Goal: Obtain resource: Obtain resource

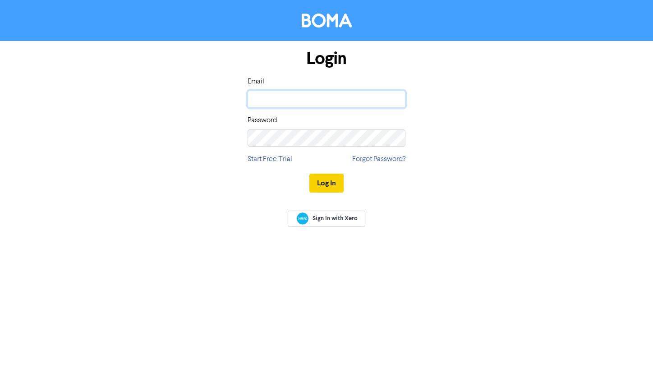
type input "[EMAIL_ADDRESS][DOMAIN_NAME]"
click at [313, 177] on button "Log In" at bounding box center [326, 182] width 34 height 19
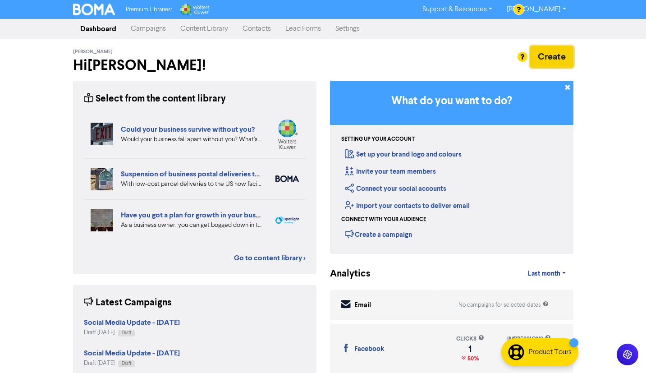
click at [558, 59] on button "Create" at bounding box center [551, 57] width 43 height 22
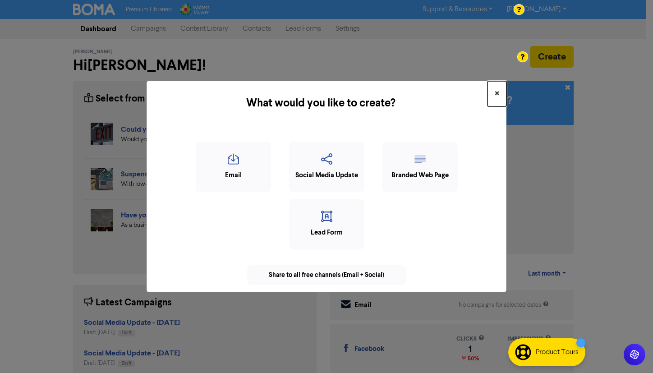
click at [495, 91] on span "×" at bounding box center [496, 94] width 5 height 14
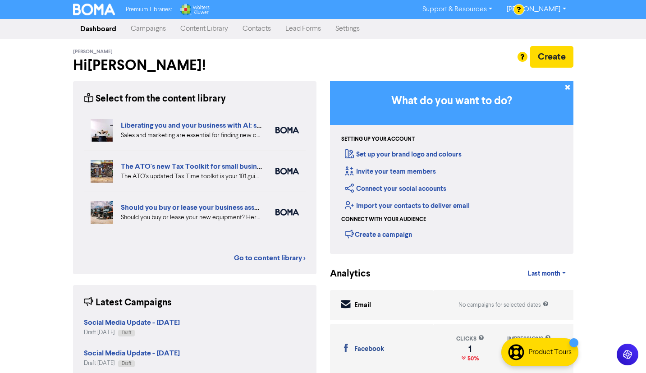
click at [217, 29] on link "Content Library" at bounding box center [204, 29] width 62 height 18
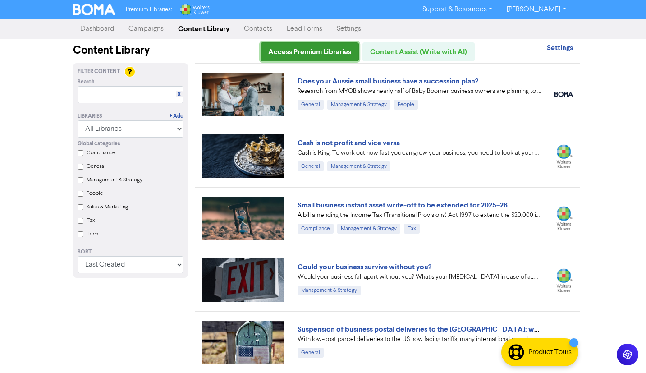
click at [329, 55] on link "Access Premium Libraries" at bounding box center [309, 51] width 98 height 19
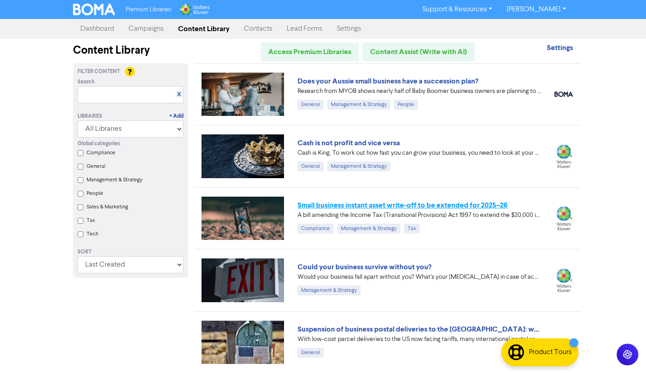
click at [414, 205] on link "Small business instant asset write-off to be extended for 2025–26" at bounding box center [402, 205] width 210 height 9
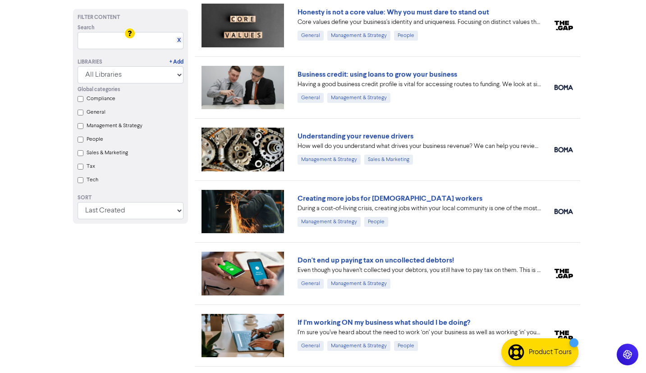
scroll to position [1200, 0]
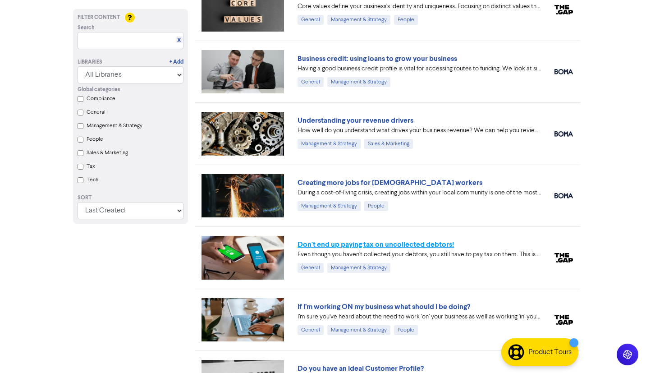
click at [404, 241] on link "Don't end up paying tax on uncollected debtors!" at bounding box center [375, 244] width 156 height 9
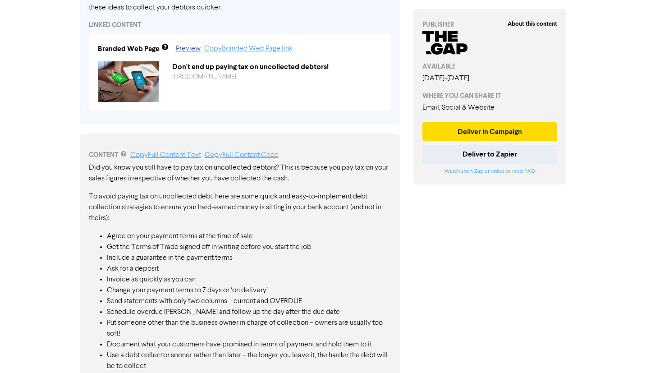
scroll to position [361, 0]
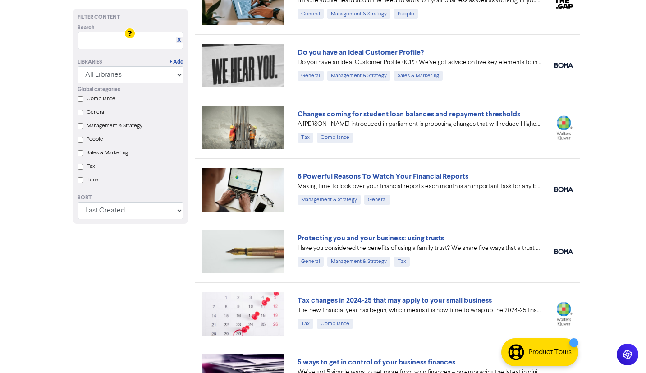
scroll to position [1560, 0]
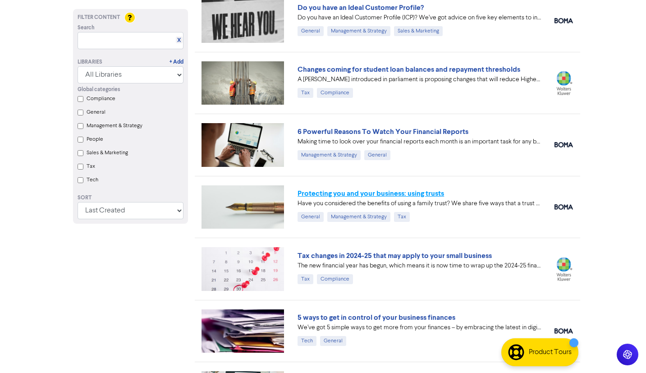
click at [406, 193] on link "Protecting you and your business: using trusts" at bounding box center [370, 193] width 146 height 9
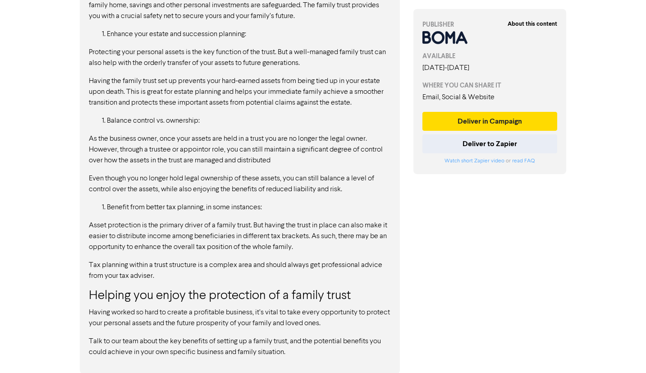
scroll to position [1178, 0]
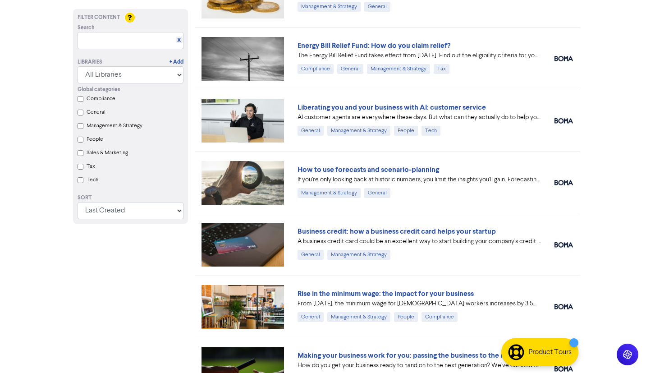
scroll to position [2597, 0]
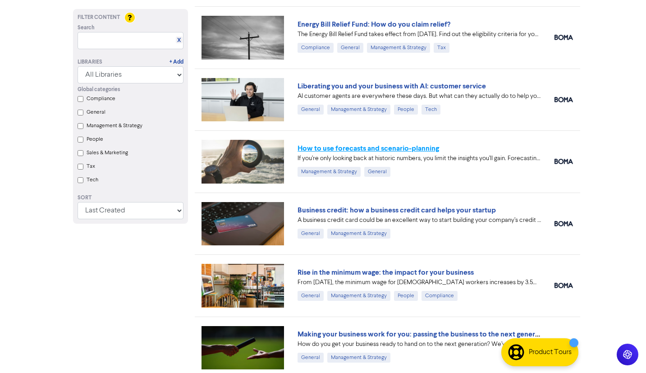
click at [392, 146] on link "How to use forecasts and scenario-planning" at bounding box center [367, 148] width 141 height 9
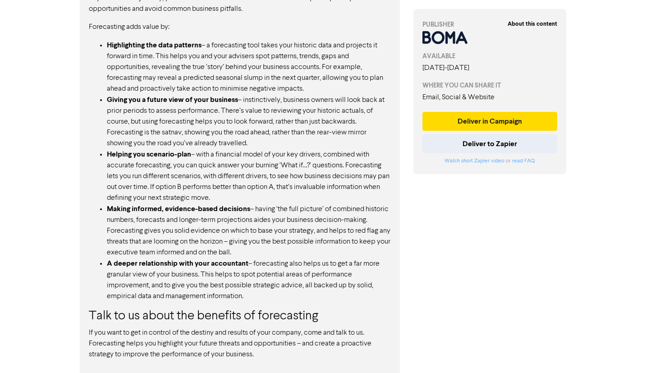
scroll to position [644, 0]
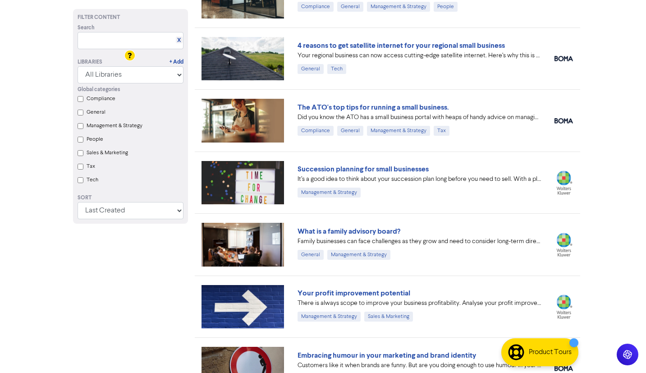
scroll to position [8505, 0]
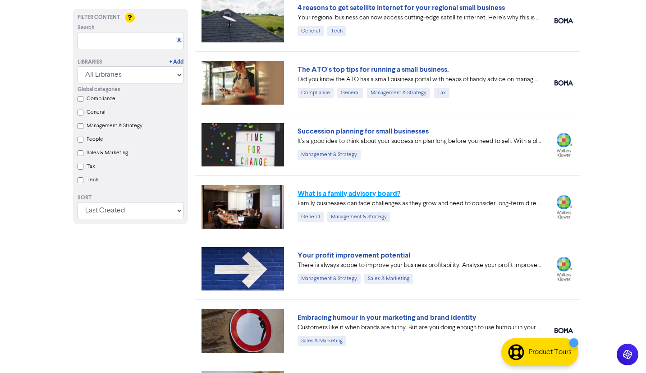
click at [370, 194] on link "What is a family advisory board?" at bounding box center [348, 193] width 103 height 9
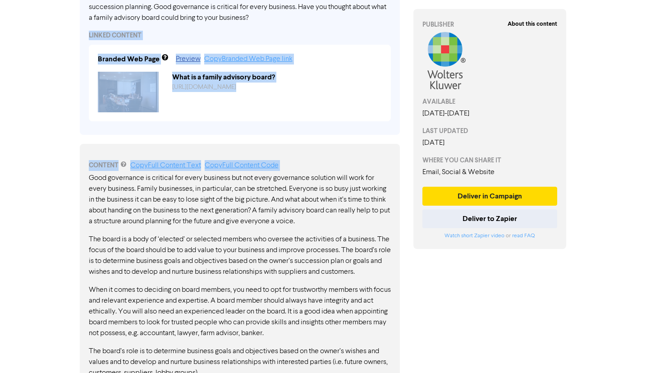
scroll to position [463, 0]
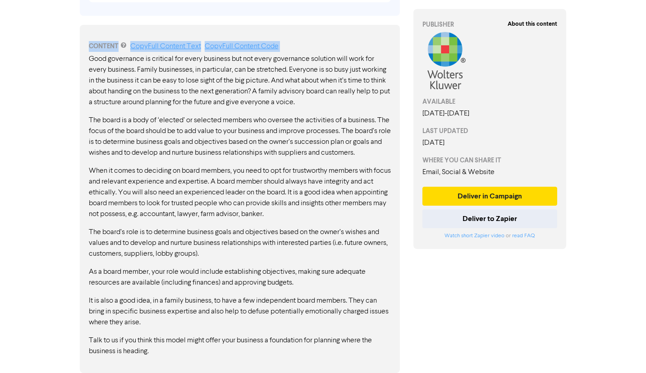
drag, startPoint x: 80, startPoint y: 57, endPoint x: 342, endPoint y: 46, distance: 261.6
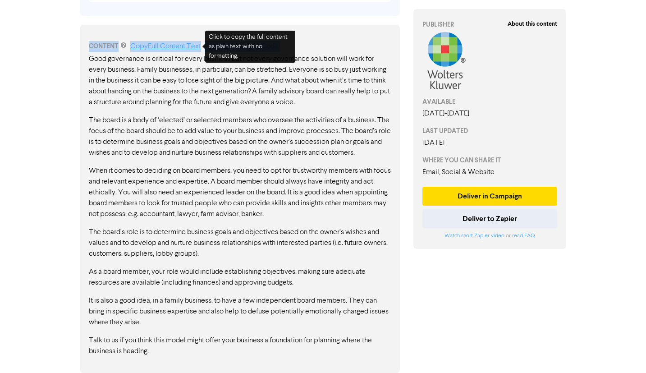
click at [196, 79] on p "Good governance is critical for every business but not every governance solutio…" at bounding box center [240, 81] width 302 height 54
click at [172, 43] on link "Copy Full Content Text" at bounding box center [165, 46] width 71 height 7
copy div "Lore ip d sitame consecte adipi? ELITS DOEIUSM Temp Incid Utlabor Etdo Magn al …"
